Goal: Use online tool/utility: Utilize a website feature to perform a specific function

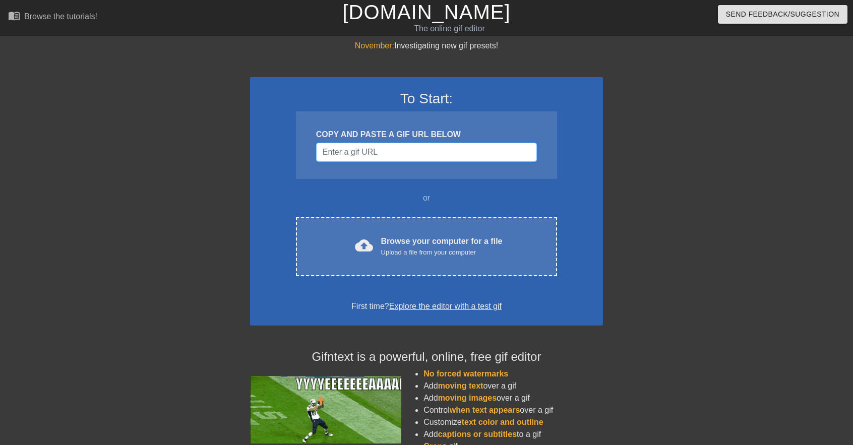
click at [394, 151] on input "Username" at bounding box center [426, 152] width 221 height 19
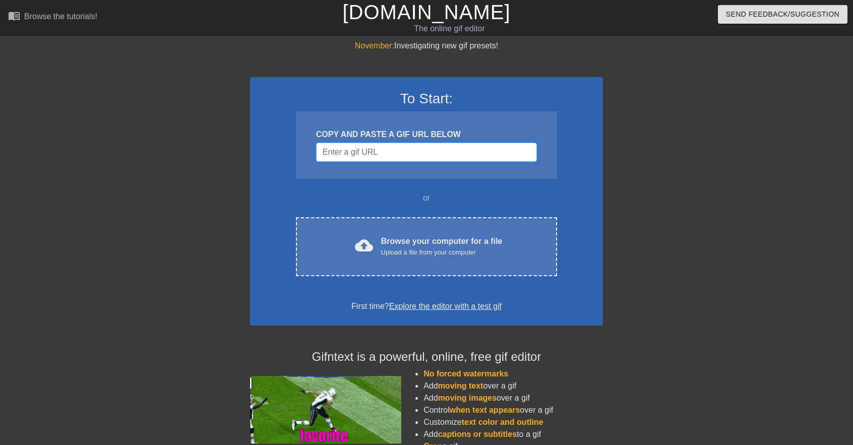
drag, startPoint x: 394, startPoint y: 151, endPoint x: 378, endPoint y: 153, distance: 15.8
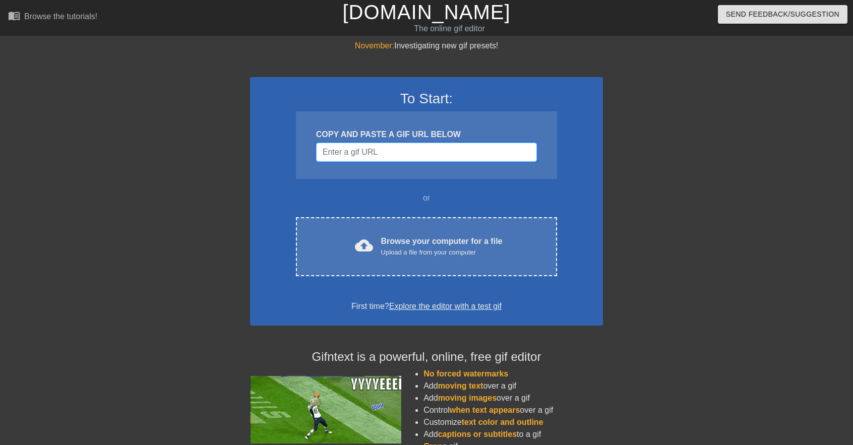
click at [378, 153] on input "Username" at bounding box center [426, 152] width 221 height 19
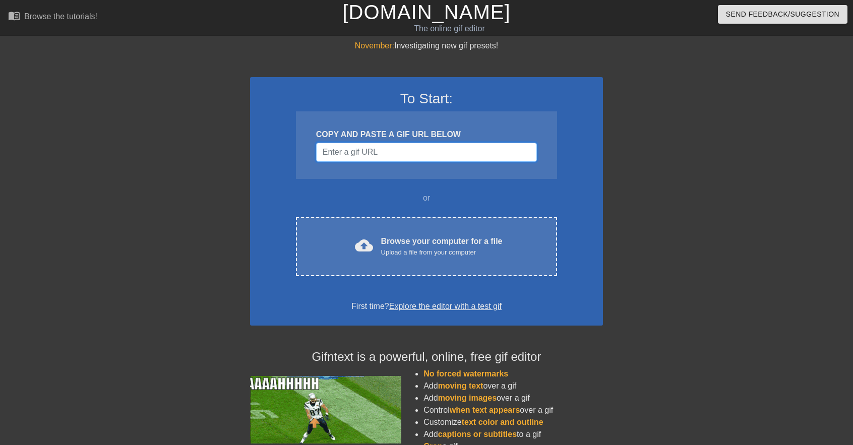
click at [327, 149] on input "Username" at bounding box center [426, 152] width 221 height 19
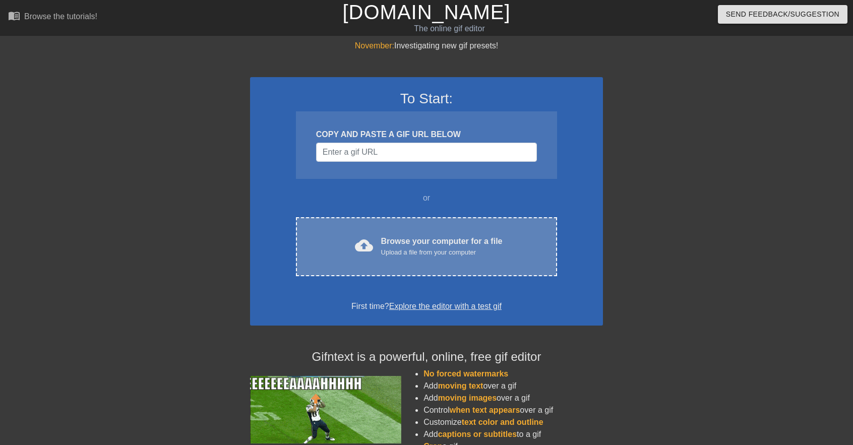
click at [397, 242] on div "Browse your computer for a file Upload a file from your computer" at bounding box center [442, 246] width 122 height 22
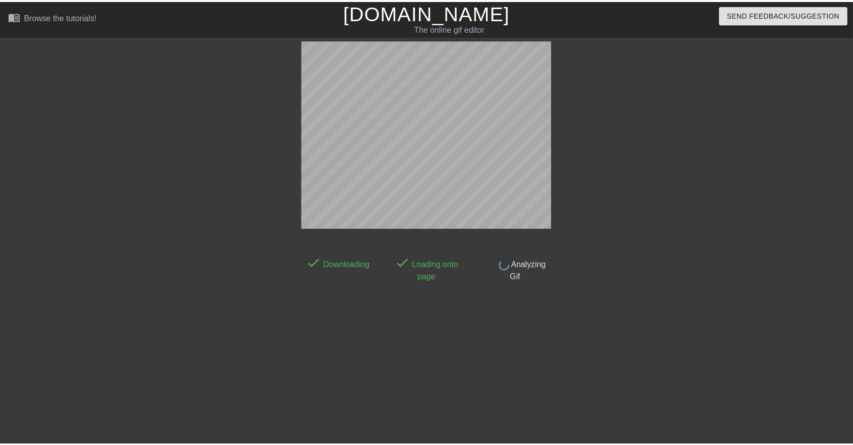
scroll to position [12, 0]
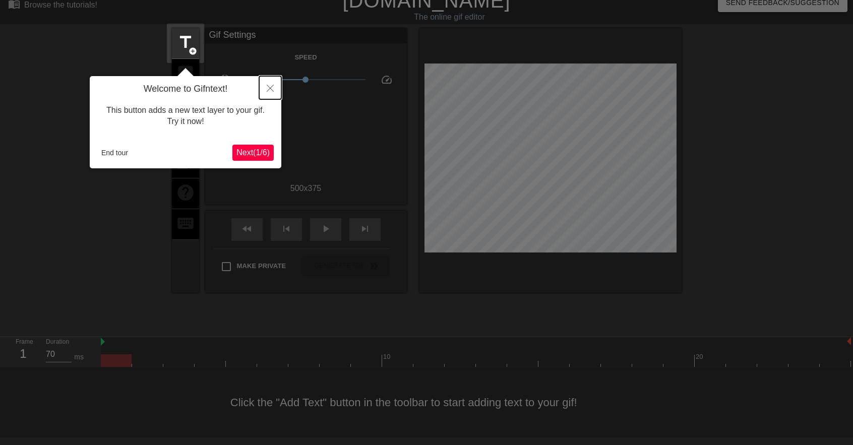
click at [268, 88] on icon "Close" at bounding box center [270, 88] width 7 height 7
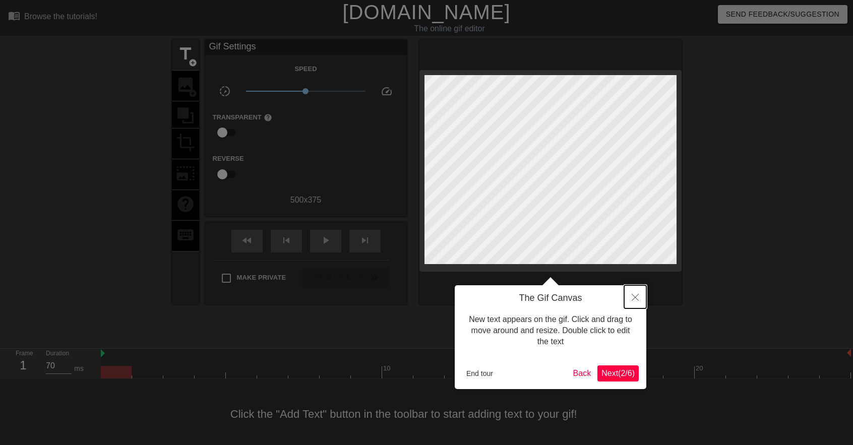
click at [632, 298] on icon "Close" at bounding box center [635, 297] width 7 height 7
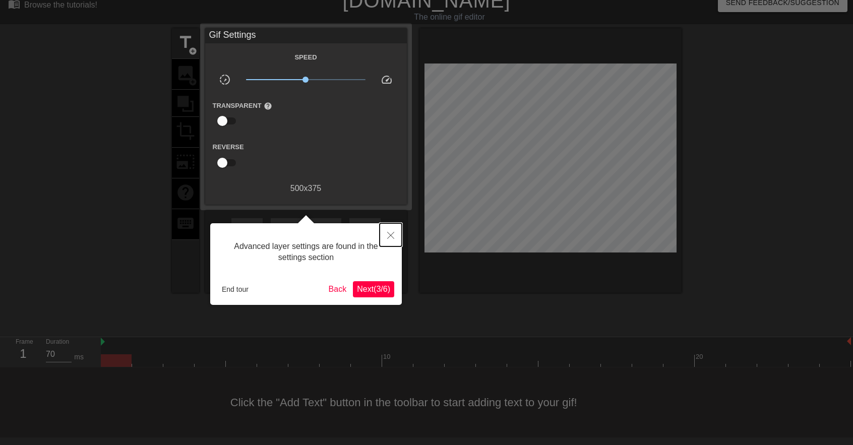
click at [385, 235] on button "Close" at bounding box center [391, 234] width 22 height 23
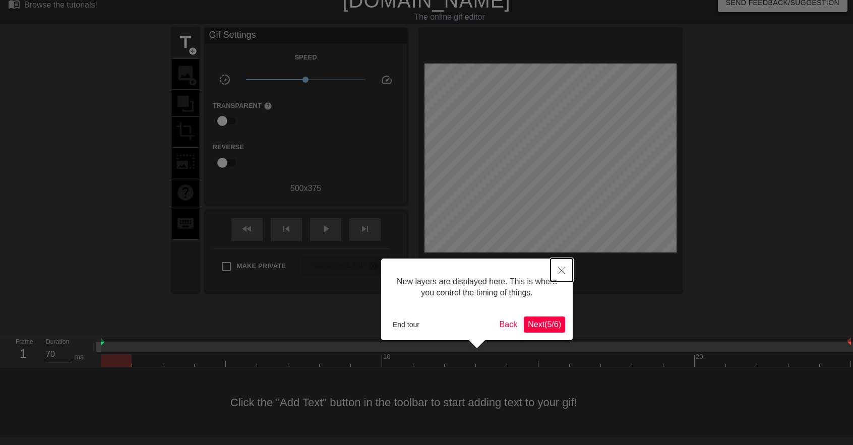
click at [561, 272] on icon "Close" at bounding box center [561, 270] width 7 height 7
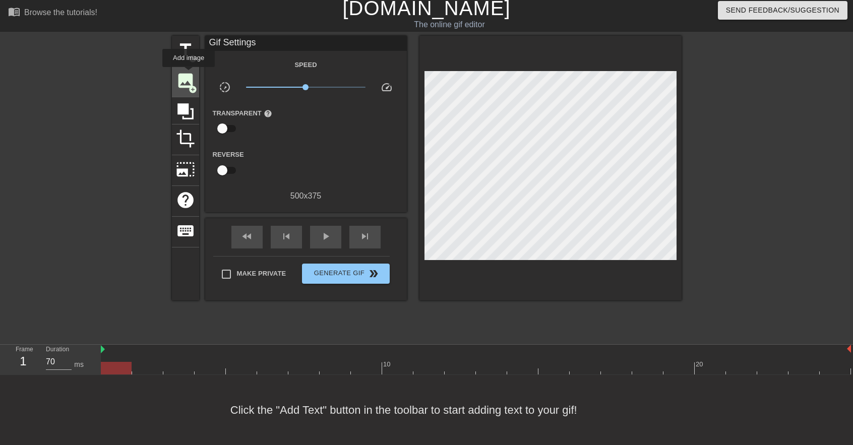
click at [189, 74] on span "image" at bounding box center [185, 80] width 19 height 19
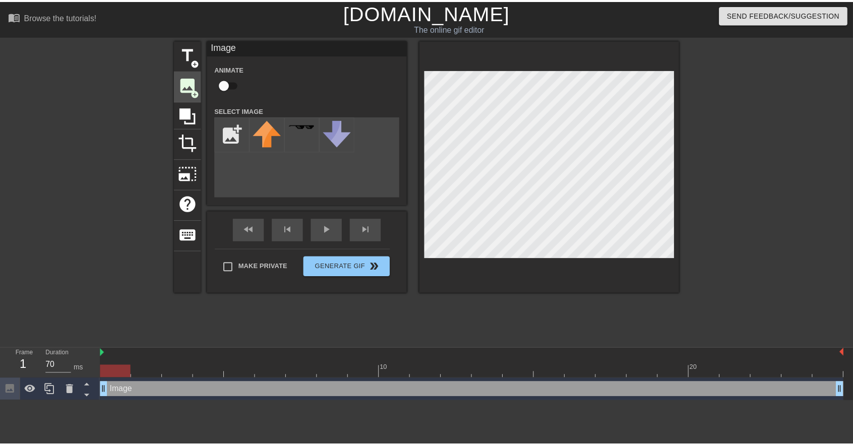
scroll to position [0, 0]
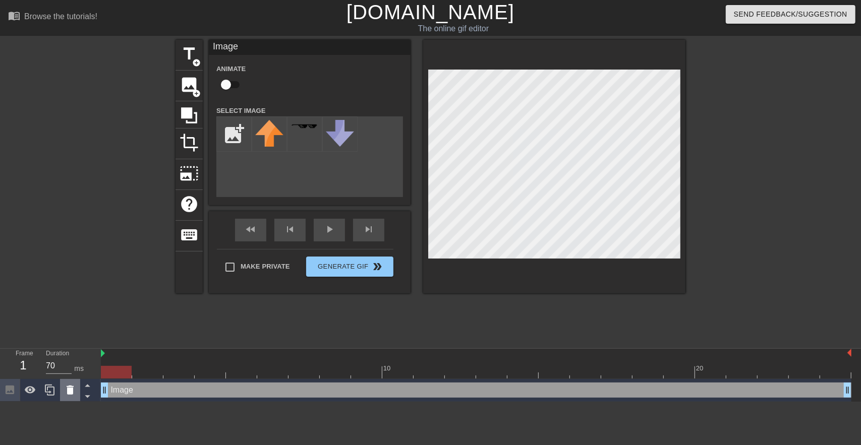
click at [73, 393] on icon at bounding box center [70, 390] width 7 height 9
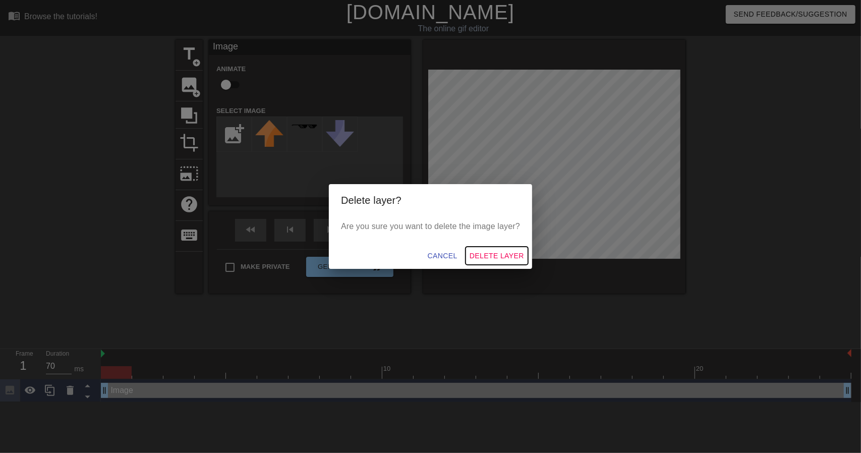
click at [504, 258] on span "Delete Layer" at bounding box center [496, 256] width 54 height 13
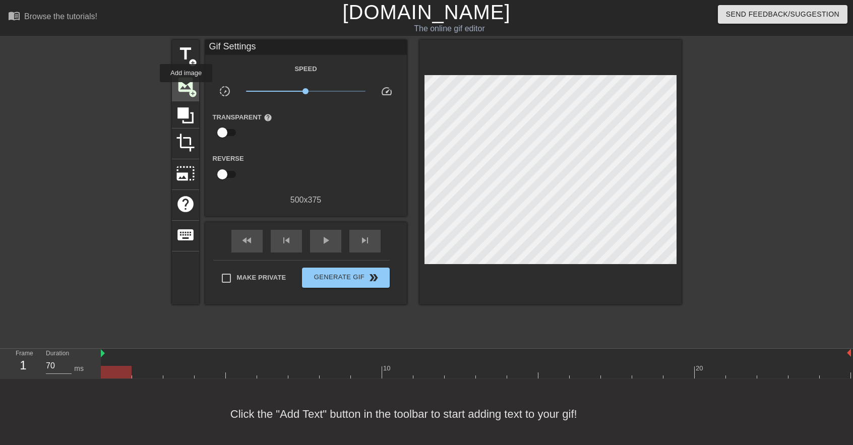
click at [186, 89] on span "image" at bounding box center [185, 84] width 19 height 19
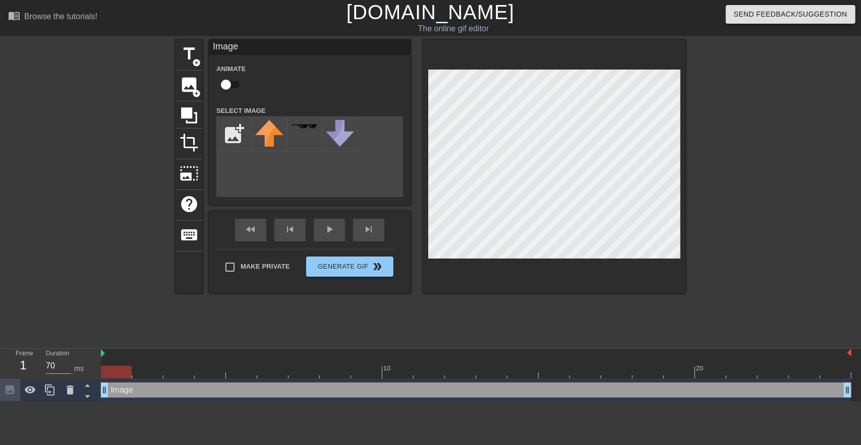
click at [137, 392] on div "Image drag_handle drag_handle" at bounding box center [476, 390] width 750 height 15
drag, startPoint x: 137, startPoint y: 392, endPoint x: 126, endPoint y: 390, distance: 11.3
click at [126, 390] on div "Image drag_handle drag_handle" at bounding box center [476, 390] width 750 height 15
click at [11, 391] on icon at bounding box center [10, 390] width 12 height 12
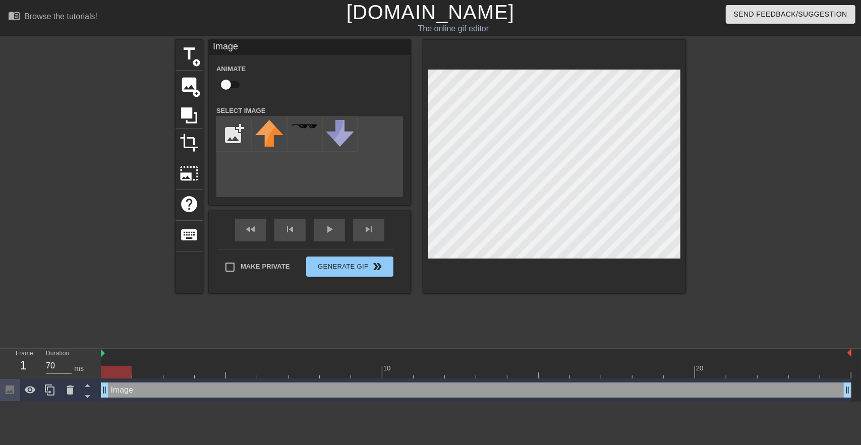
click at [11, 391] on icon at bounding box center [10, 390] width 12 height 12
click at [10, 391] on icon at bounding box center [10, 390] width 9 height 9
click at [68, 389] on icon at bounding box center [70, 390] width 7 height 9
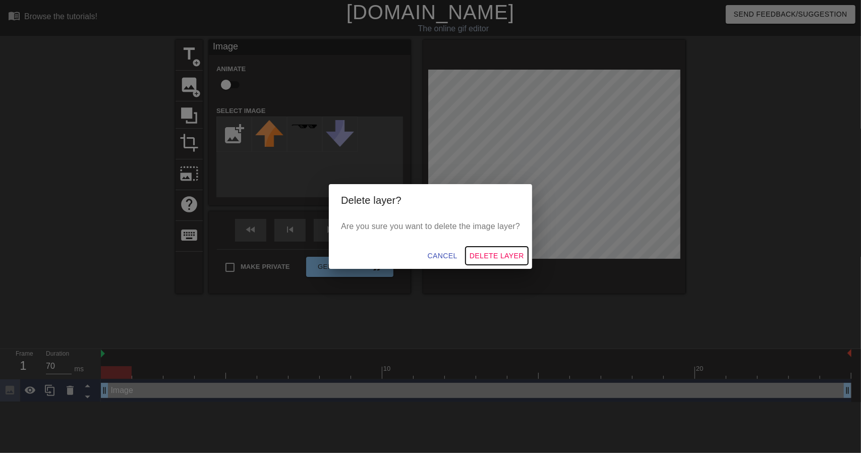
click at [502, 256] on span "Delete Layer" at bounding box center [496, 256] width 54 height 13
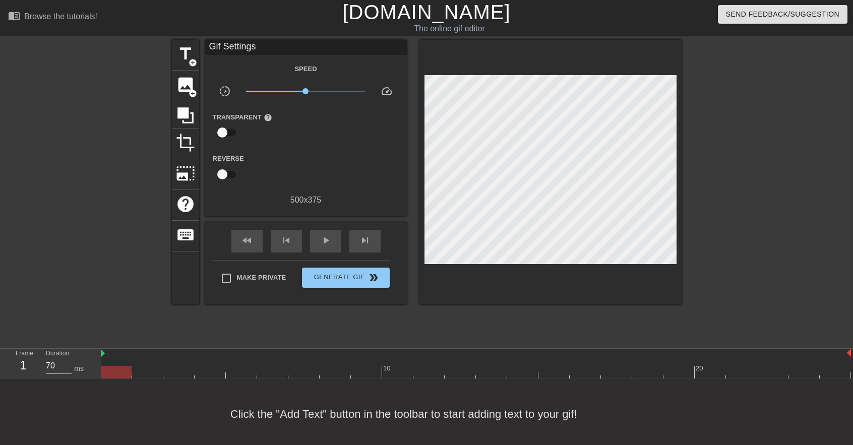
drag, startPoint x: 191, startPoint y: 89, endPoint x: 381, endPoint y: 154, distance: 201.4
click at [379, 154] on div "title add_circle image add_circle crop photo_size_select_large help keyboard Gi…" at bounding box center [427, 172] width 510 height 265
click at [374, 147] on div "Speed slow_motion_video x1.00 speed Transparent help Reverse 500 x 375" at bounding box center [306, 135] width 187 height 144
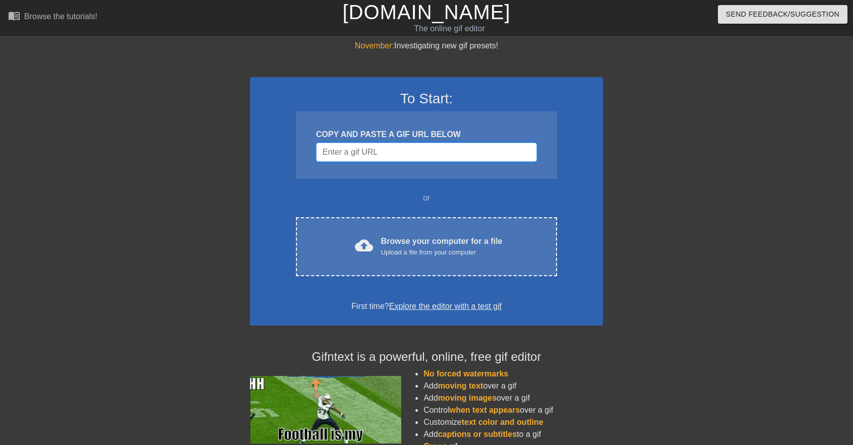
drag, startPoint x: 433, startPoint y: 152, endPoint x: 438, endPoint y: 203, distance: 51.6
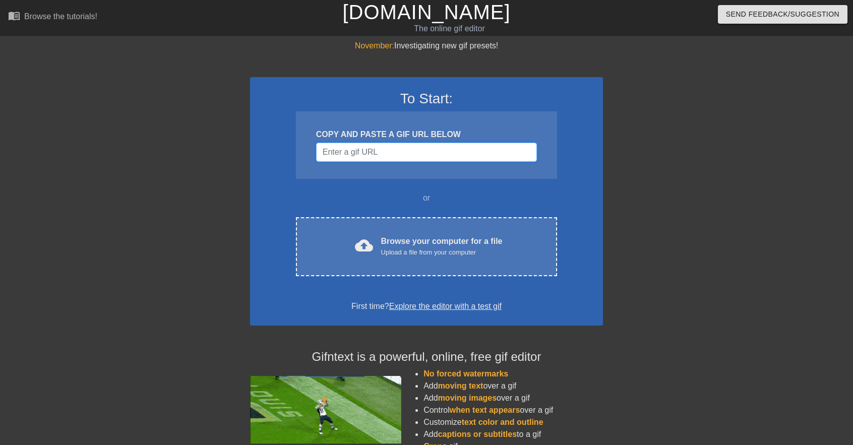
click at [434, 157] on input "Username" at bounding box center [426, 152] width 221 height 19
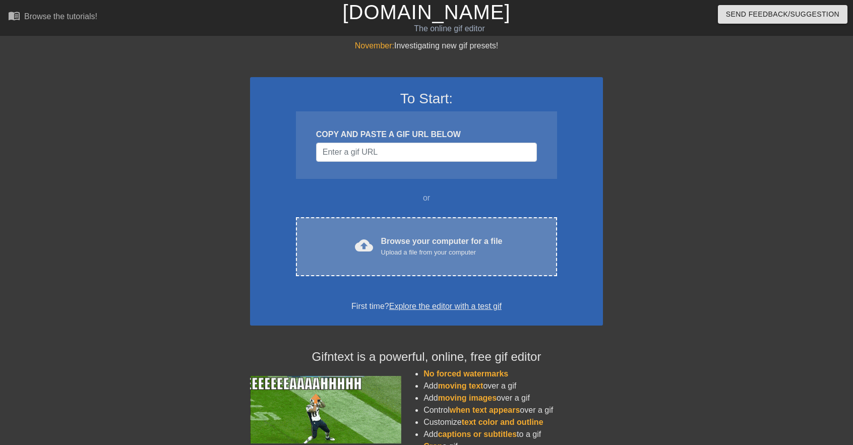
click at [432, 234] on div "cloud_upload Browse your computer for a file Upload a file from your computer C…" at bounding box center [426, 246] width 261 height 59
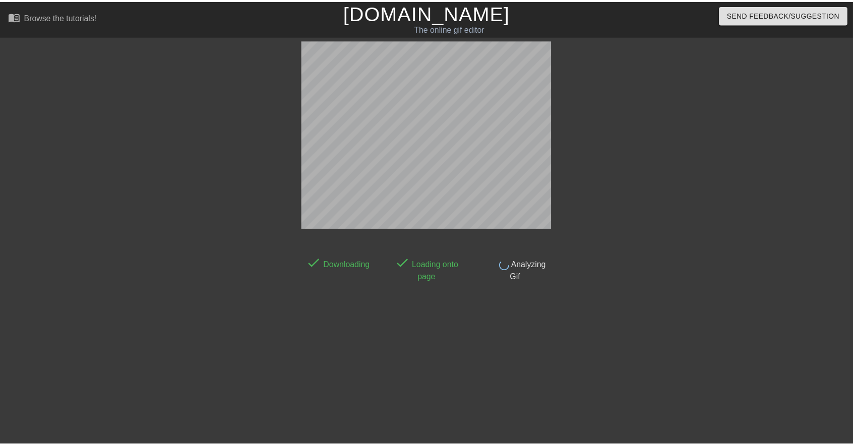
scroll to position [12, 0]
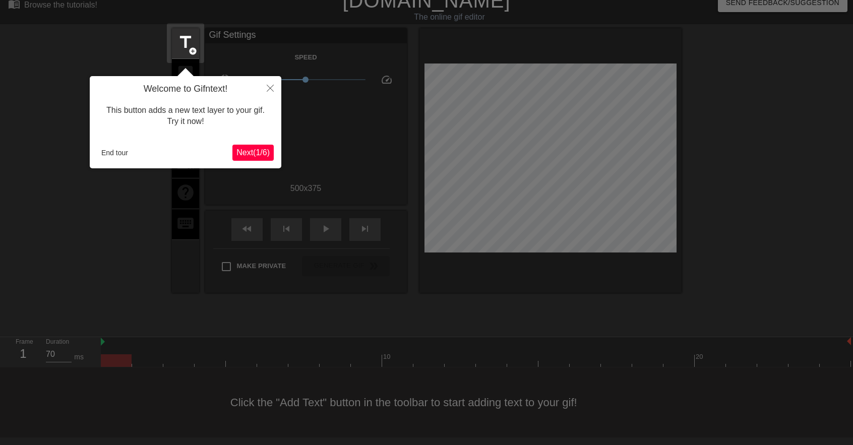
click at [249, 150] on span "Next ( 1 / 6 )" at bounding box center [252, 152] width 33 height 9
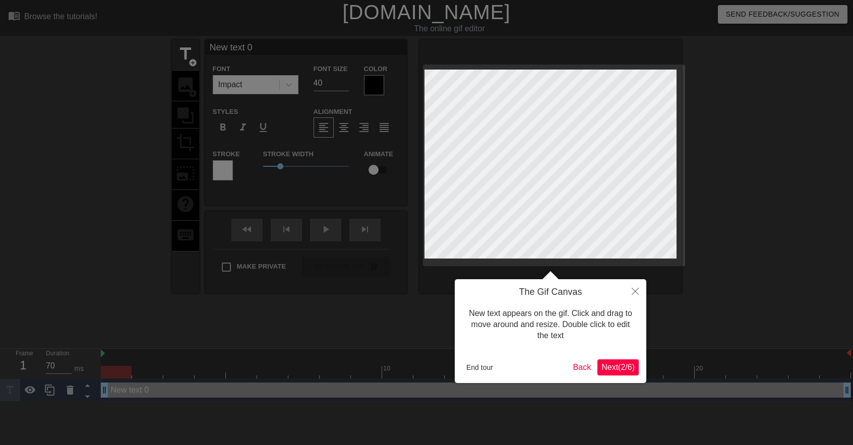
scroll to position [0, 0]
click at [630, 363] on span "Next ( 2 / 6 )" at bounding box center [618, 367] width 33 height 9
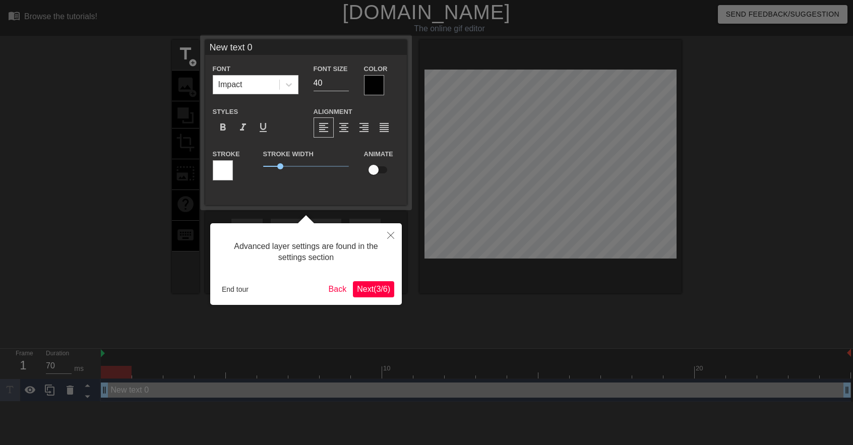
click at [367, 291] on span "Next ( 3 / 6 )" at bounding box center [373, 289] width 33 height 9
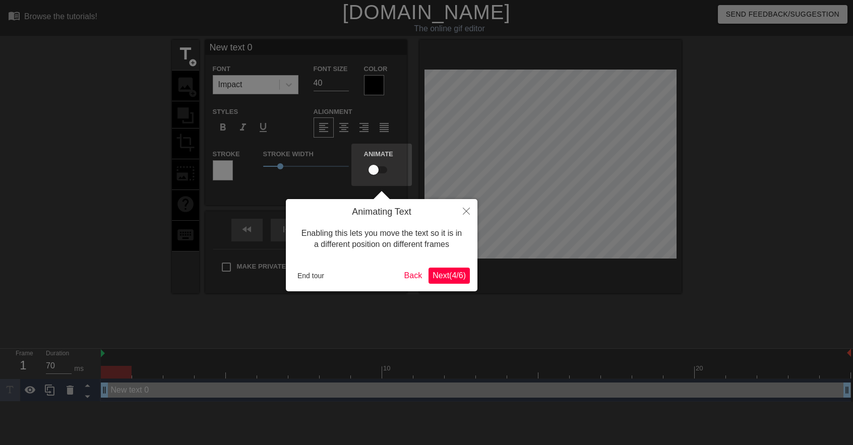
click at [450, 279] on span "Next ( 4 / 6 )" at bounding box center [449, 275] width 33 height 9
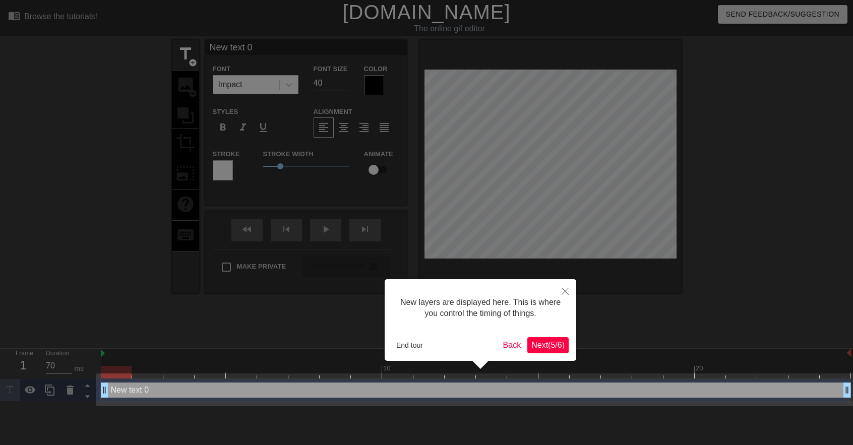
click at [558, 347] on span "Next ( 5 / 6 )" at bounding box center [547, 345] width 33 height 9
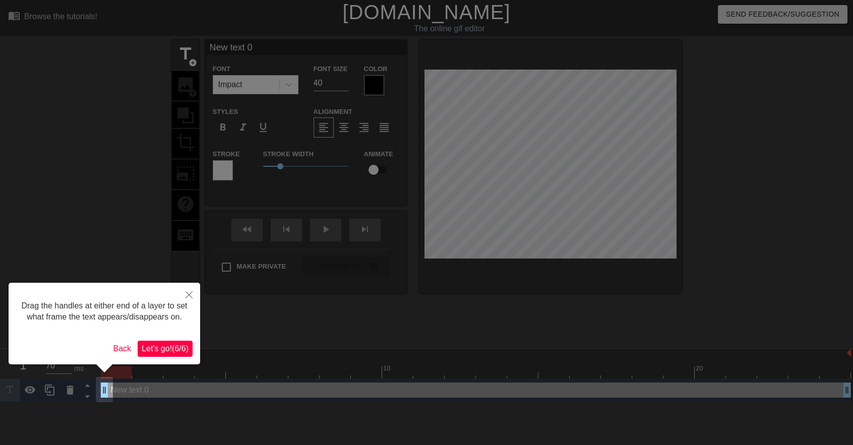
click at [178, 347] on span "Let's go! ( 6 / 6 )" at bounding box center [165, 348] width 47 height 9
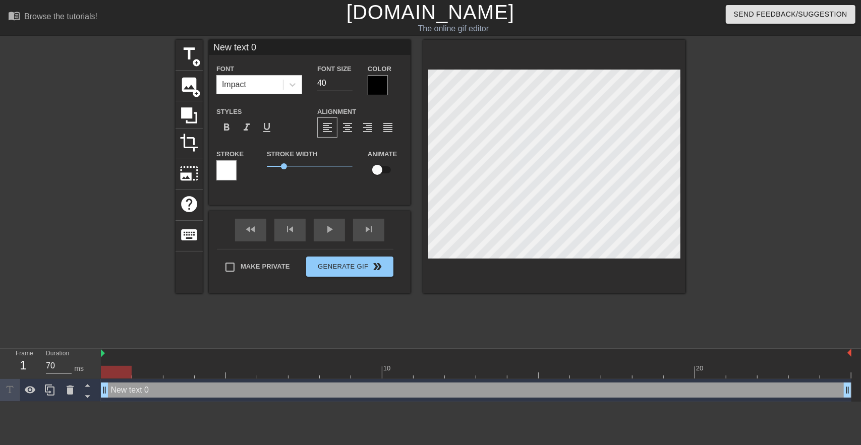
drag, startPoint x: 134, startPoint y: 392, endPoint x: 119, endPoint y: 392, distance: 15.1
click at [119, 392] on div "New text 0 drag_handle drag_handle" at bounding box center [476, 390] width 750 height 15
click at [130, 384] on div "New text 0 drag_handle drag_handle" at bounding box center [476, 390] width 750 height 15
type input "G"
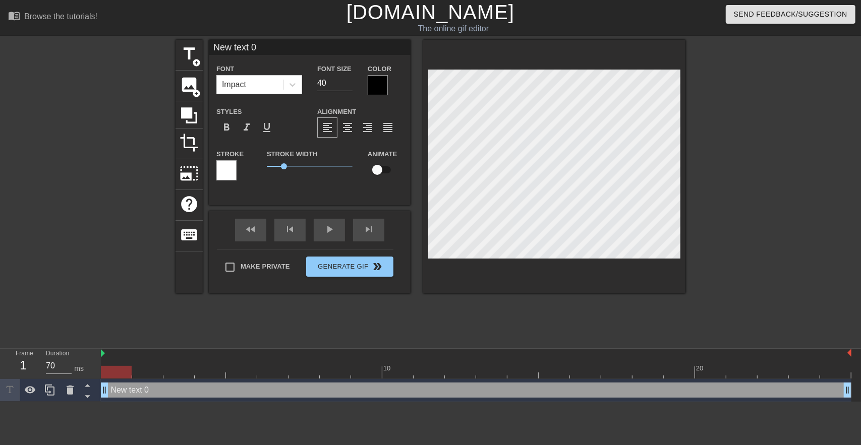
type textarea "G"
type input "Go"
type textarea "Go"
type input "Goo"
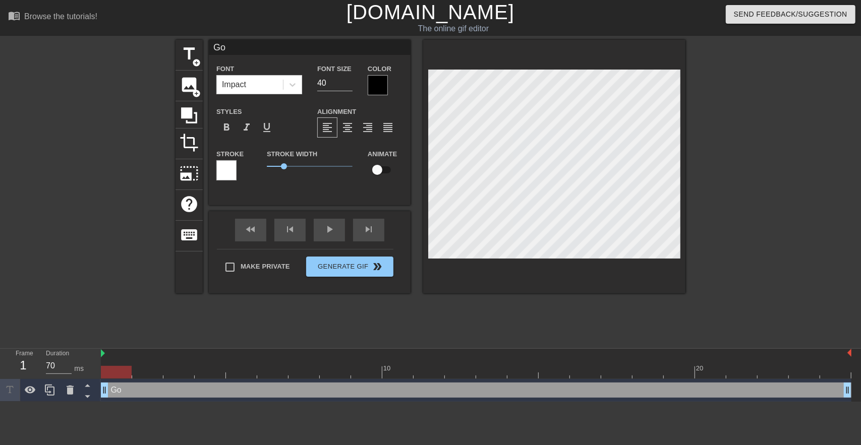
type textarea "Goo"
type input "Good"
type textarea "Good"
type input "Good"
type textarea "Good"
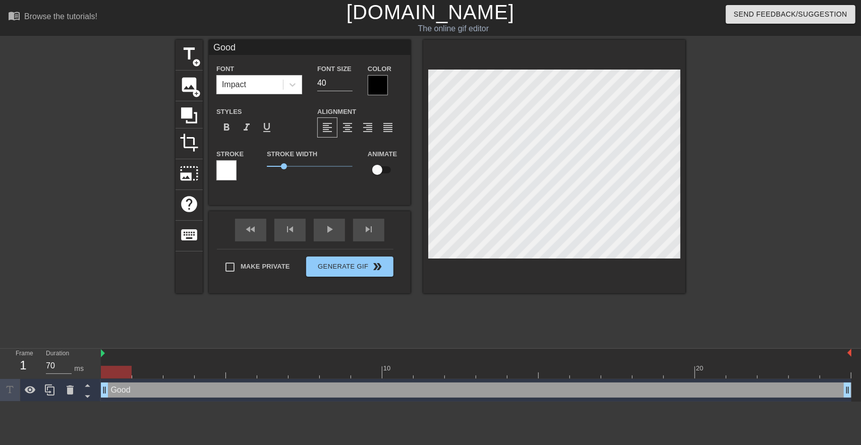
type input "Good N"
type textarea "Good N"
type input "Good Ne"
type textarea "Good Ne"
type input "Good New"
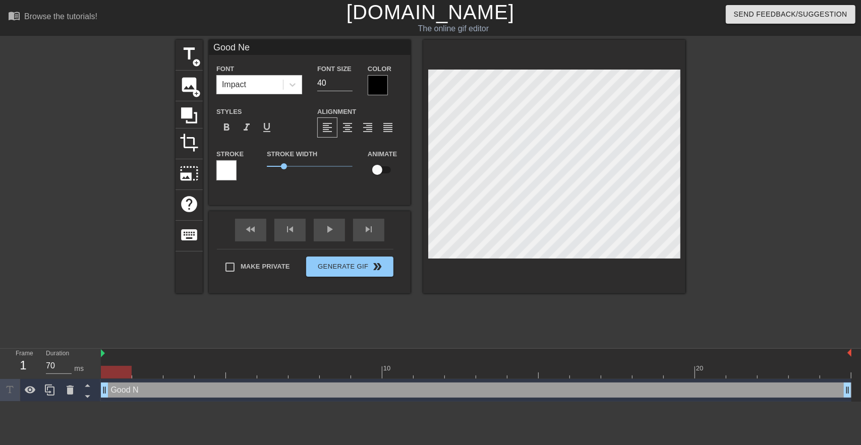
type textarea "Good New"
type input "Good News"
type textarea "Good News"
type input "Good News"
type textarea "Good News"
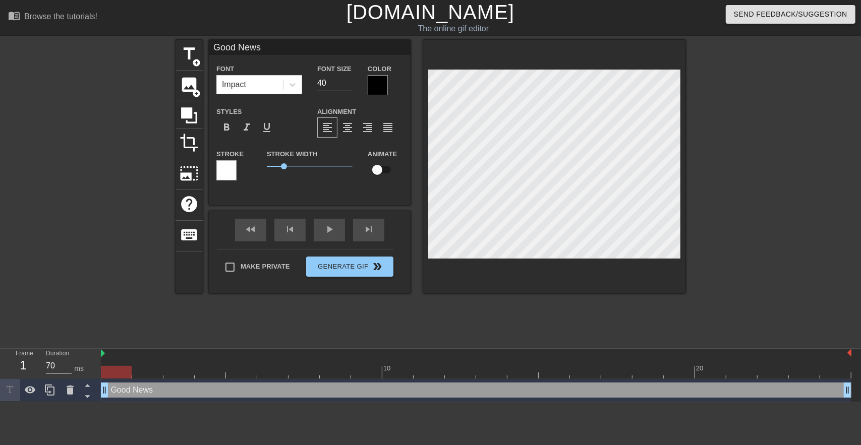
type input "Good News E"
type textarea "Good News E"
type input "Good News Ev"
type textarea "Good News Ev"
type input "Good News Eve"
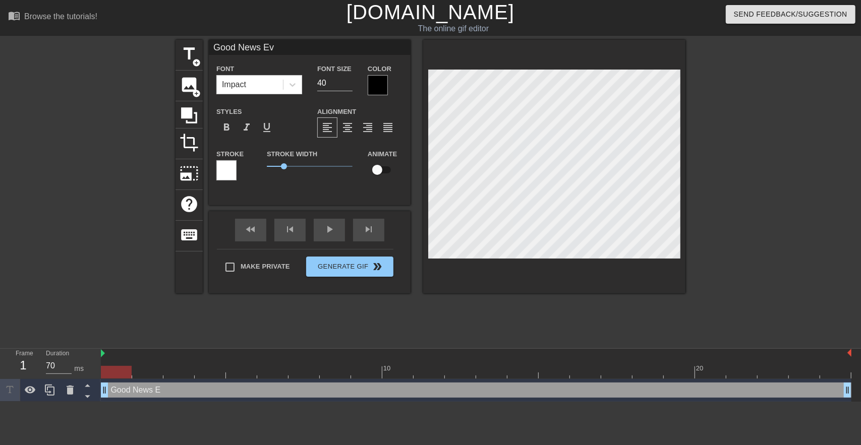
type textarea "Good News Eve"
type input "Good News Ever"
type textarea "Good News Ever"
type input "Good News Every"
type textarea "Good News Every"
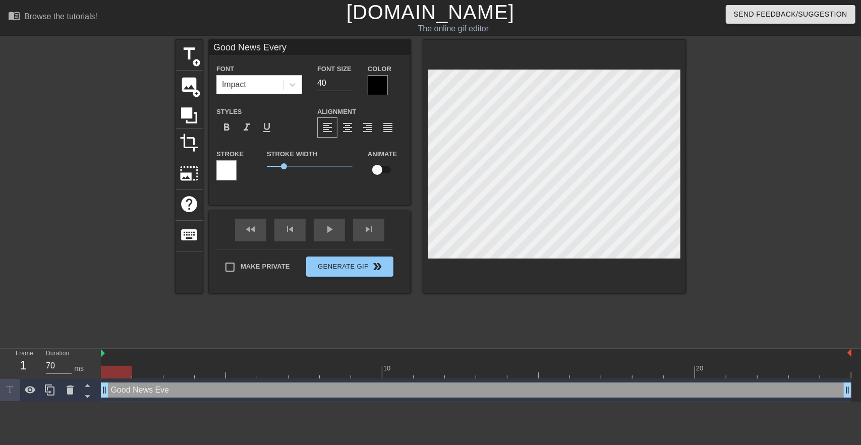
scroll to position [2, 4]
type input "Good News Everyb"
type textarea "Good News Everyb"
type input "Good News Everybo"
type textarea "Good News Everybo"
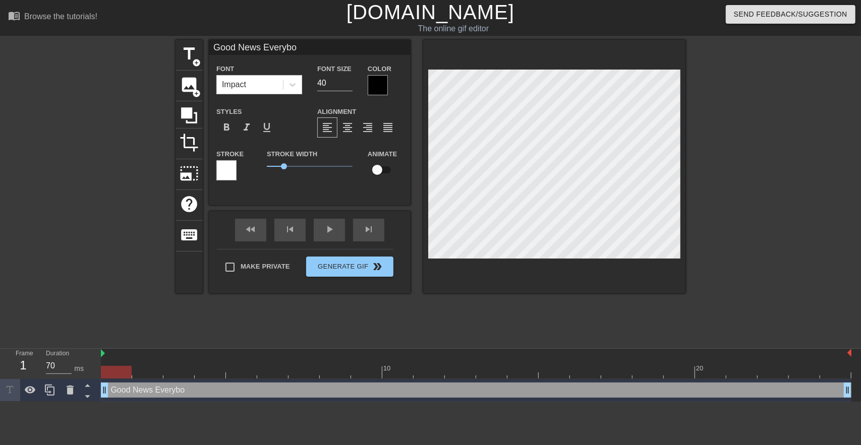
type input "Good News Everybod"
type textarea "Good News Everybod"
type input "Good News Everybody"
type textarea "Good News Everybody"
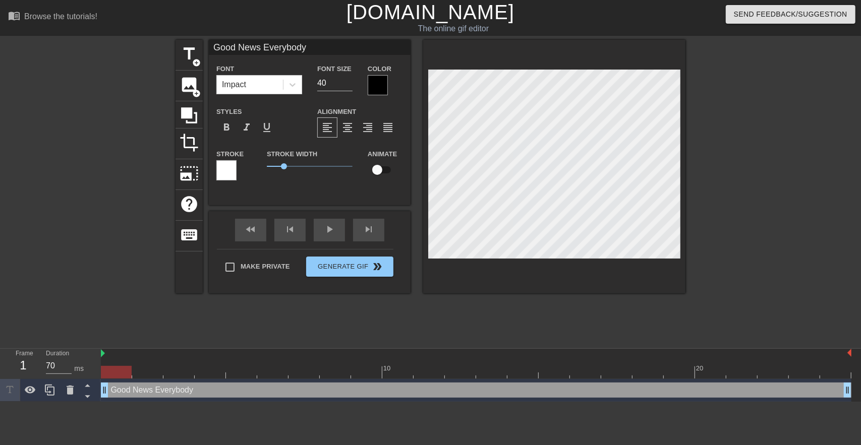
click at [370, 80] on div at bounding box center [378, 85] width 20 height 20
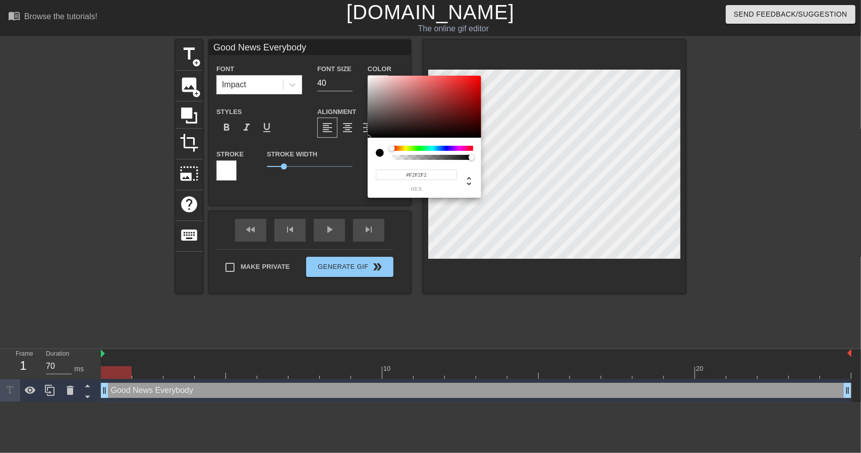
type input "#FFFFFF"
drag, startPoint x: 393, startPoint y: 125, endPoint x: 350, endPoint y: 46, distance: 89.3
click at [350, 45] on div "#FFFFFF hex" at bounding box center [430, 226] width 861 height 453
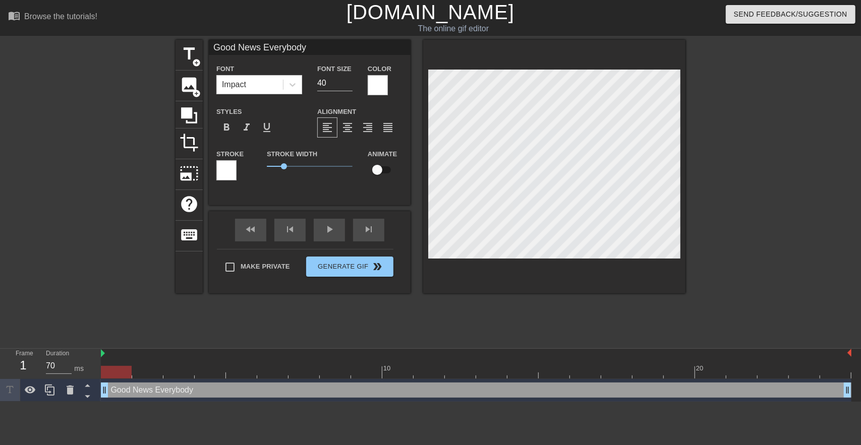
click at [376, 86] on div at bounding box center [378, 85] width 20 height 20
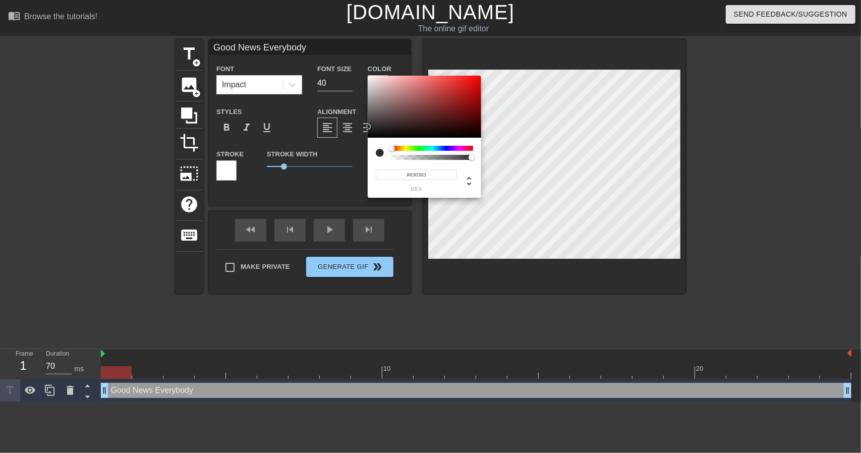
type input "#000000"
drag, startPoint x: 399, startPoint y: 105, endPoint x: 244, endPoint y: 170, distance: 168.4
click at [260, 168] on div "#000000 hex" at bounding box center [430, 226] width 861 height 453
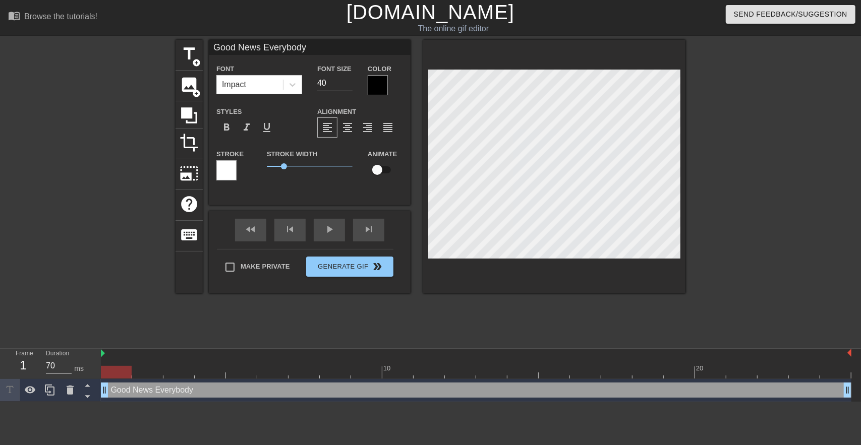
click at [233, 166] on div at bounding box center [226, 170] width 20 height 20
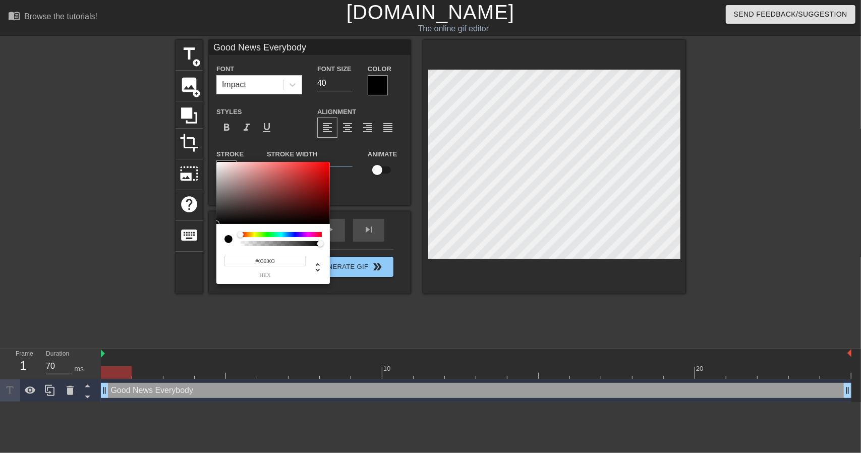
type input "#000000"
drag, startPoint x: 283, startPoint y: 200, endPoint x: 189, endPoint y: 253, distance: 108.1
click at [190, 253] on div "#000000 hex" at bounding box center [430, 226] width 861 height 453
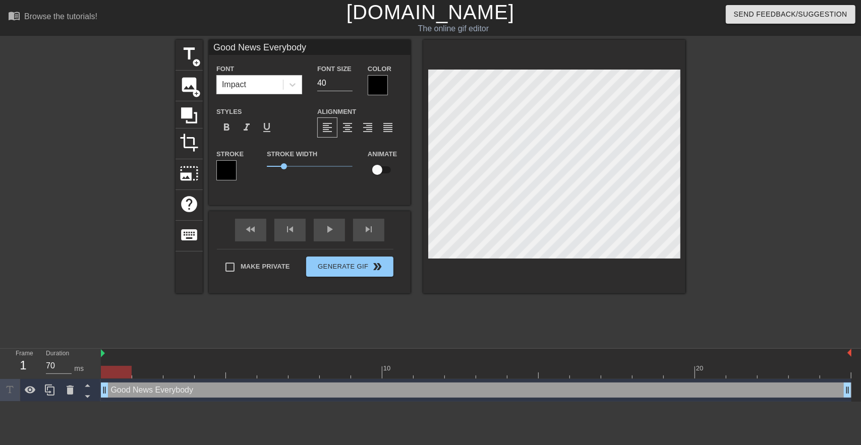
click at [377, 86] on div at bounding box center [378, 85] width 20 height 20
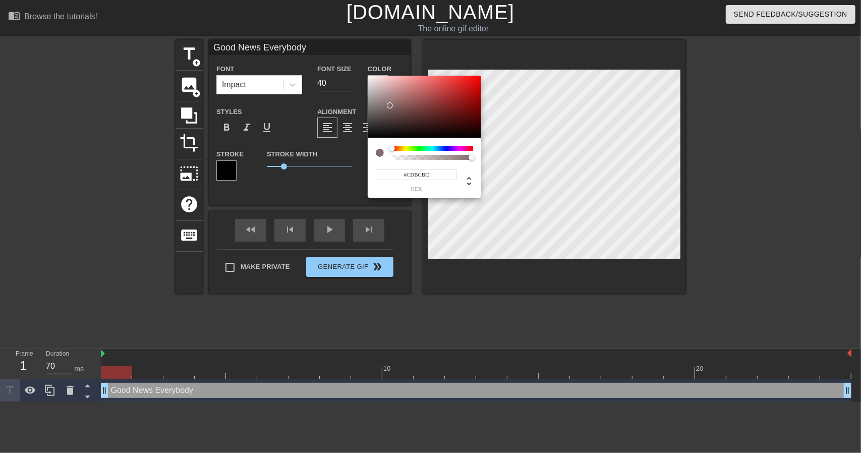
type input "#FFFFFF"
drag, startPoint x: 391, startPoint y: 107, endPoint x: 330, endPoint y: 18, distance: 107.7
click at [330, 18] on div "#FFFFFF hex" at bounding box center [430, 226] width 861 height 453
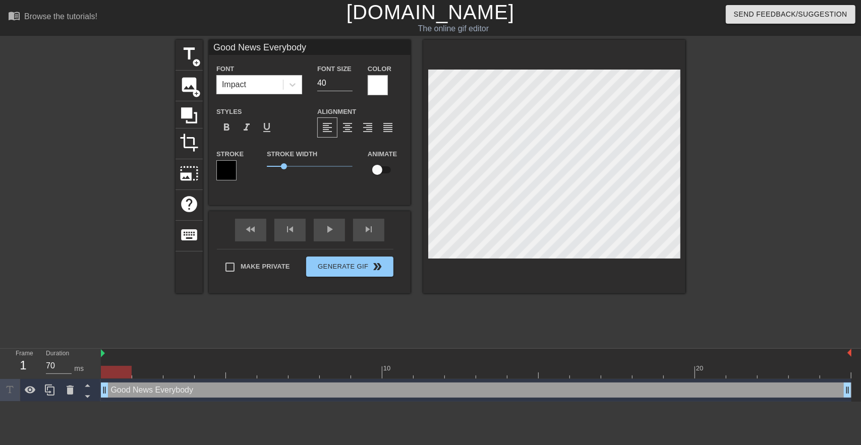
click at [409, 149] on div "Animate" at bounding box center [385, 164] width 50 height 32
click at [101, 374] on div at bounding box center [116, 372] width 31 height 13
click at [106, 374] on div at bounding box center [116, 372] width 31 height 13
click at [100, 354] on div at bounding box center [100, 354] width 5 height 10
click at [190, 81] on span "image" at bounding box center [189, 84] width 19 height 19
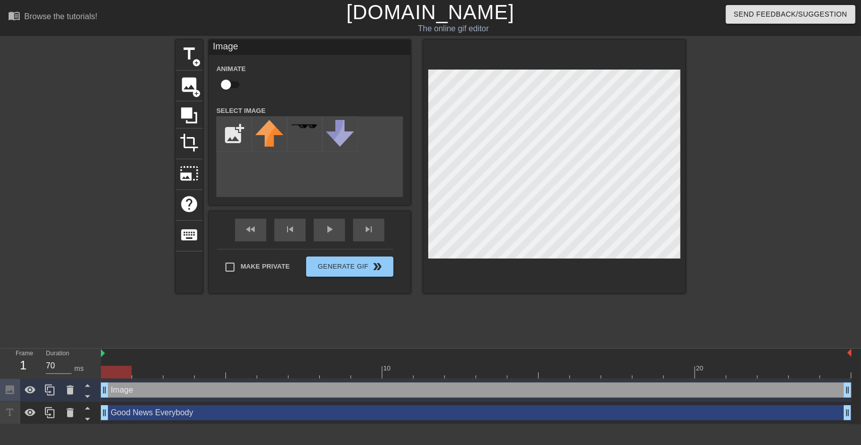
click at [735, 389] on div "Image drag_handle drag_handle" at bounding box center [476, 390] width 750 height 15
click at [234, 132] on input "file" at bounding box center [234, 134] width 34 height 34
type input "C:\fakepath\head.png"
click at [270, 134] on img at bounding box center [269, 130] width 28 height 21
click at [688, 50] on div "title add_circle image add_circle crop photo_size_select_large help keyboard Im…" at bounding box center [430, 191] width 861 height 303
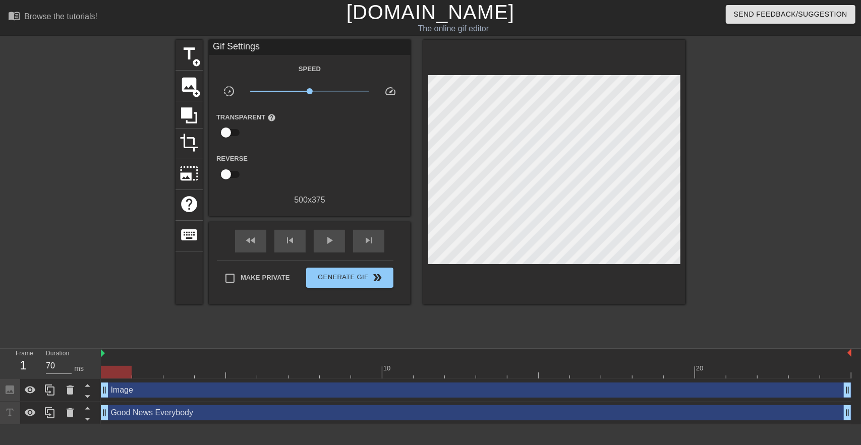
click at [106, 293] on div at bounding box center [87, 191] width 151 height 303
click at [332, 243] on span "play_arrow" at bounding box center [329, 240] width 12 height 12
click at [332, 243] on span "pause" at bounding box center [329, 240] width 12 height 12
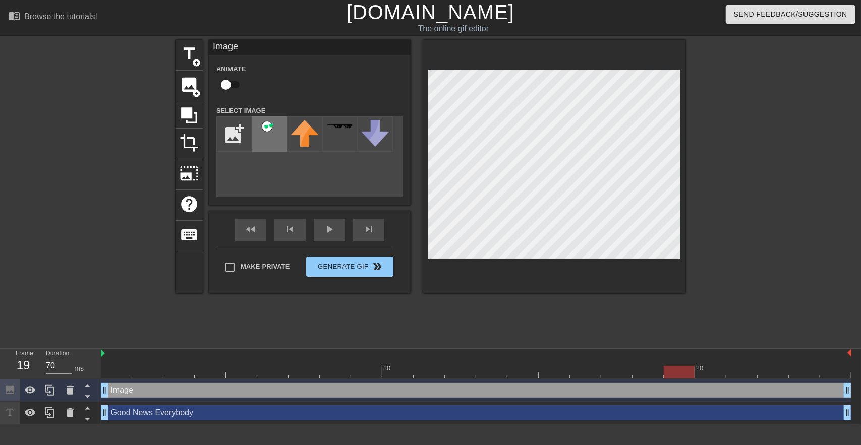
click at [255, 124] on img at bounding box center [269, 130] width 28 height 21
drag, startPoint x: 137, startPoint y: 392, endPoint x: 124, endPoint y: 396, distance: 13.7
click at [124, 396] on div "Image drag_handle drag_handle" at bounding box center [476, 390] width 750 height 15
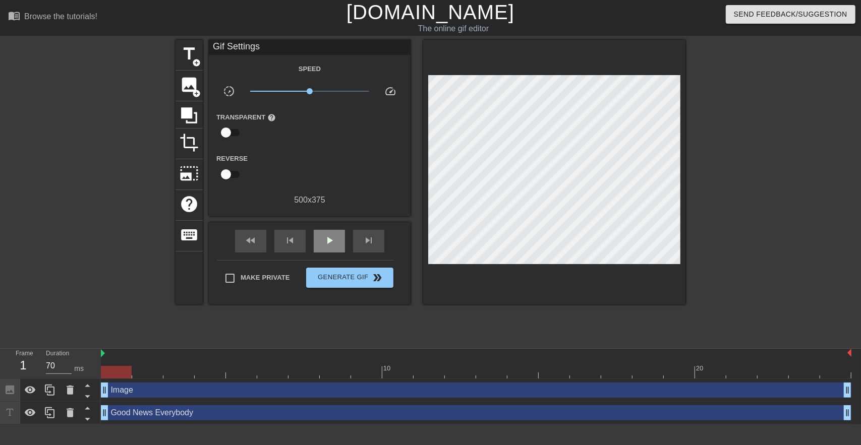
click at [318, 227] on div "fast_rewind skip_previous play_arrow skip_next" at bounding box center [309, 241] width 164 height 38
click at [327, 244] on span "play_arrow" at bounding box center [329, 240] width 12 height 12
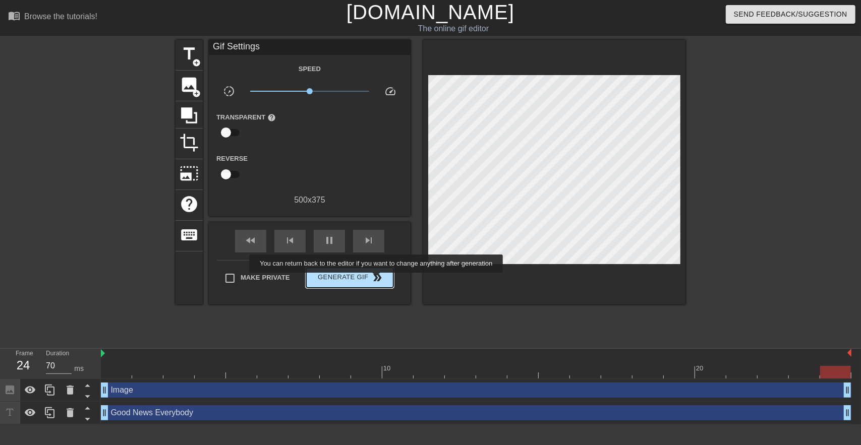
click at [377, 280] on span "double_arrow" at bounding box center [378, 278] width 12 height 12
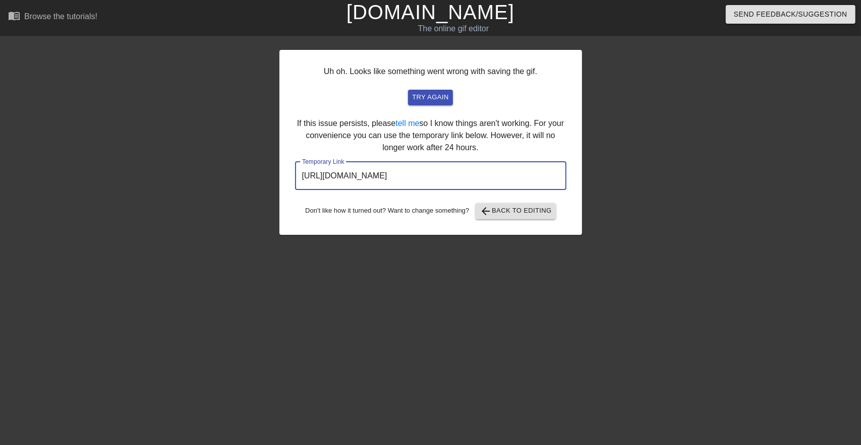
click at [413, 180] on input "https://www.gifntext.com/temp_generations/hfJPSmkN.gif" at bounding box center [430, 176] width 271 height 28
